Goal: Task Accomplishment & Management: Complete application form

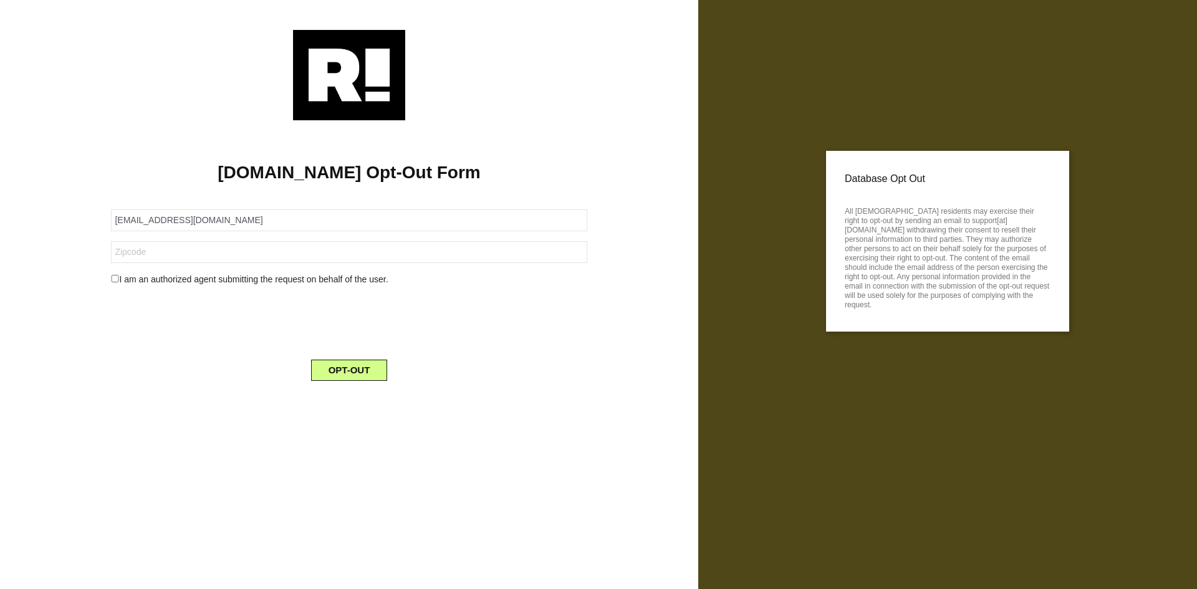
type input "[EMAIL_ADDRESS][DOMAIN_NAME]"
click at [186, 257] on input "text" at bounding box center [349, 252] width 476 height 22
paste input "3200"
type input "32001"
click at [118, 278] on input "checkbox" at bounding box center [115, 278] width 8 height 7
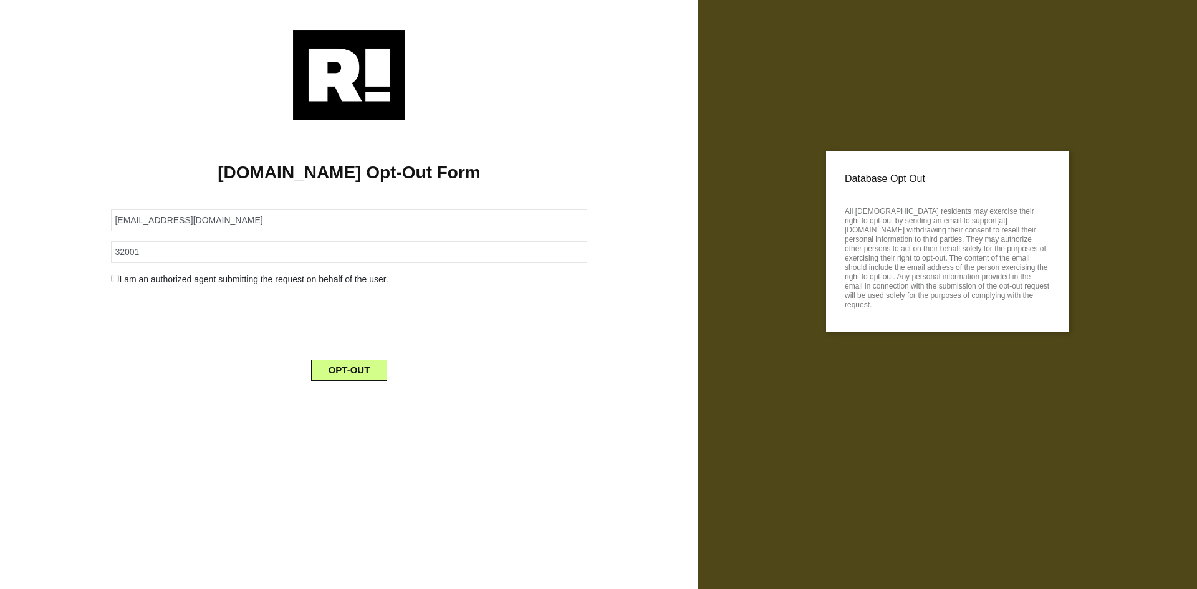
checkbox input "true"
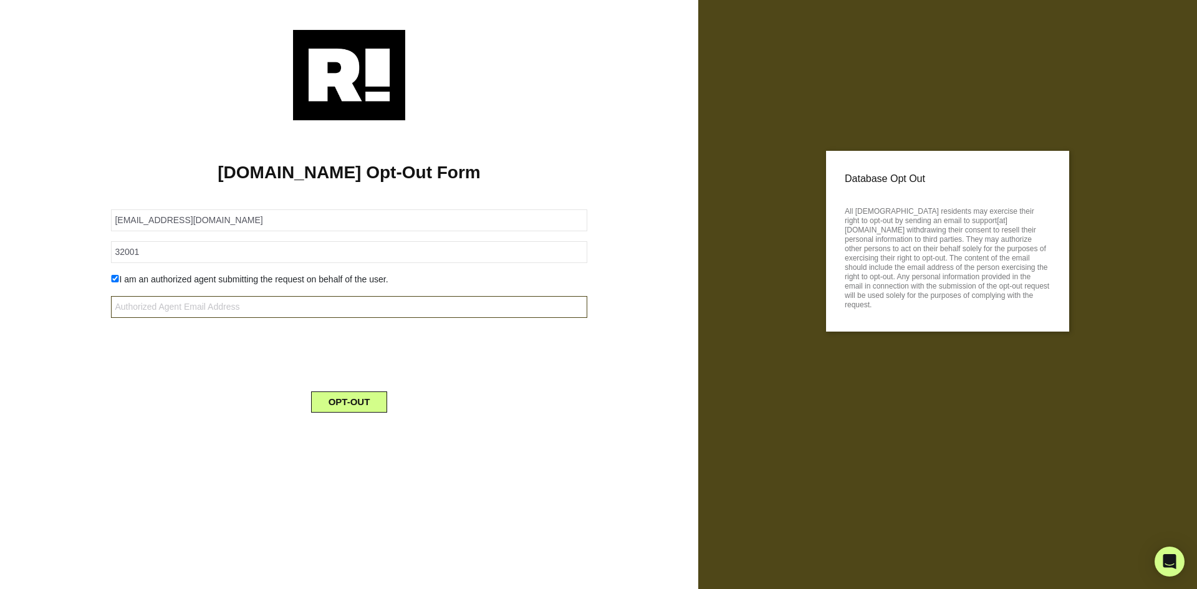
click at [207, 307] on input "text" at bounding box center [349, 307] width 476 height 22
click at [246, 309] on input "text" at bounding box center [349, 307] width 476 height 22
paste input "60437-226980-109684@mytrustedemail.com"
type input "60437-226980-109684@mytrustedemail.com"
click at [160, 355] on div at bounding box center [349, 352] width 494 height 49
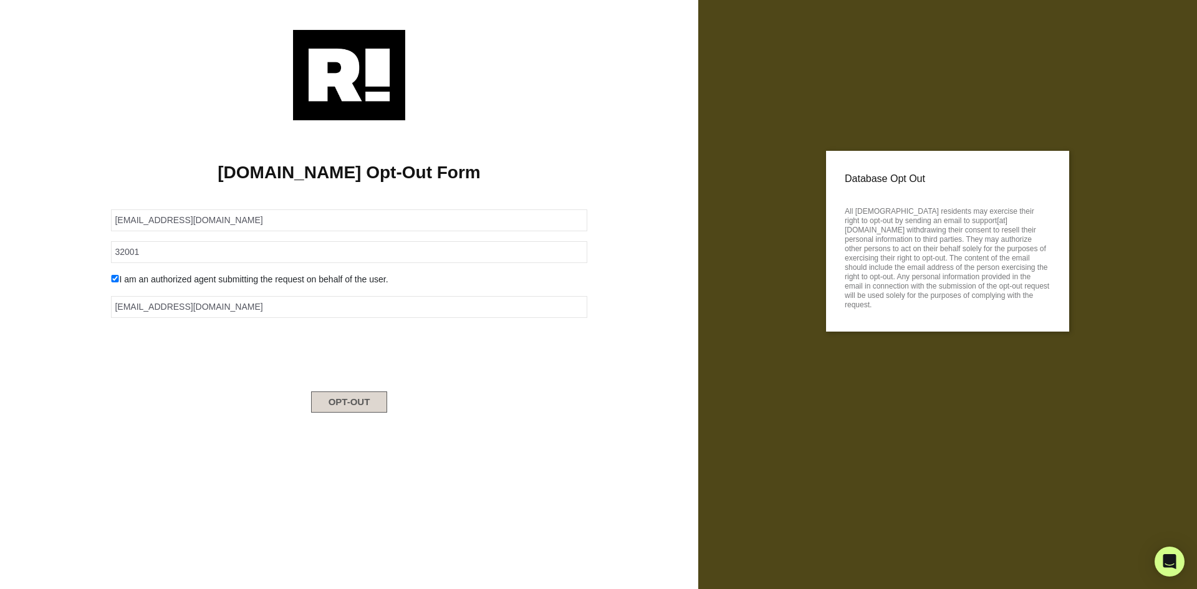
click at [358, 402] on button "OPT-OUT" at bounding box center [349, 402] width 77 height 21
